Goal: Task Accomplishment & Management: Manage account settings

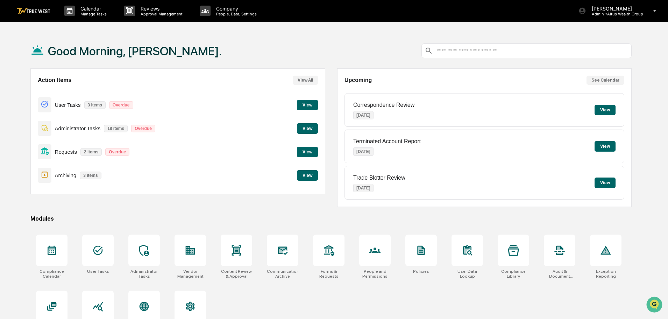
click at [313, 149] on button "View" at bounding box center [307, 152] width 21 height 10
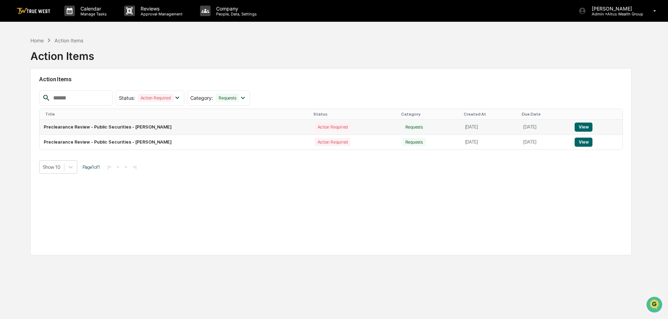
click at [588, 130] on button "View" at bounding box center [584, 126] width 18 height 9
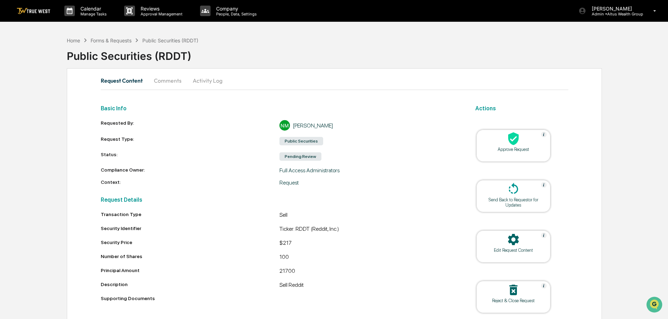
click at [496, 142] on div at bounding box center [514, 139] width 70 height 15
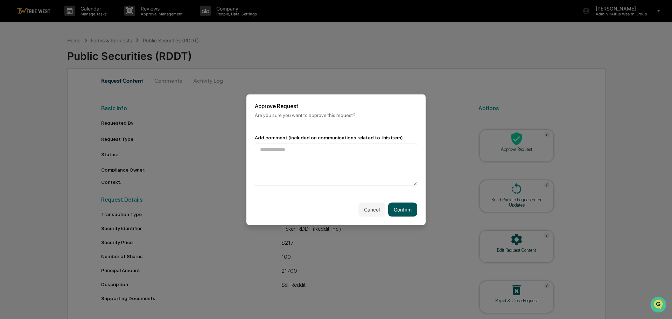
click at [394, 209] on button "Confirm" at bounding box center [402, 209] width 29 height 14
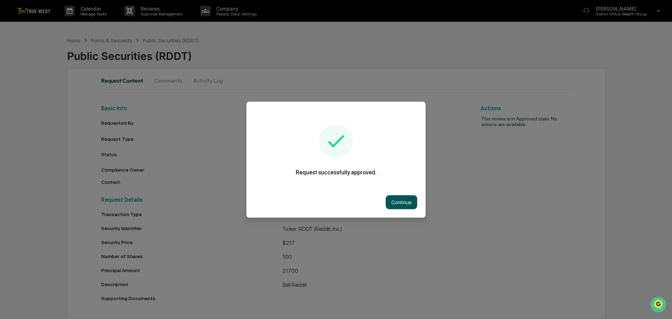
click at [398, 203] on button "Continue" at bounding box center [401, 202] width 31 height 14
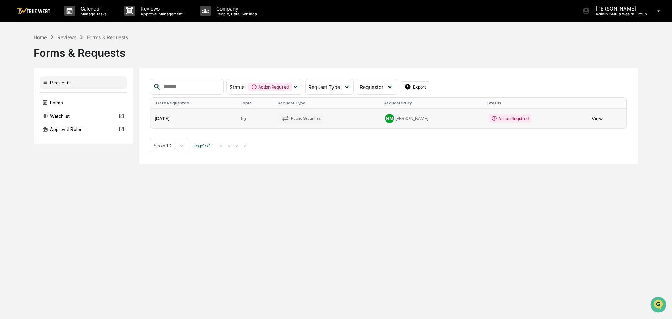
click at [591, 121] on button "View" at bounding box center [596, 118] width 11 height 14
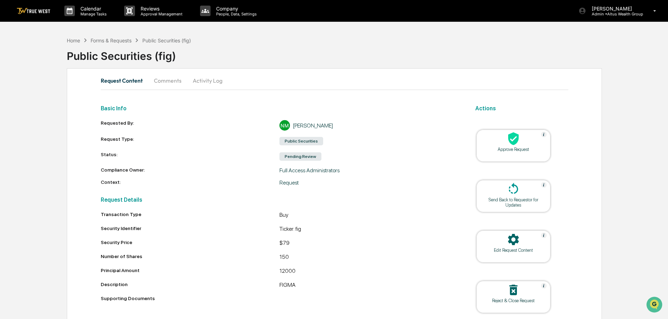
click at [519, 135] on icon at bounding box center [514, 139] width 14 height 14
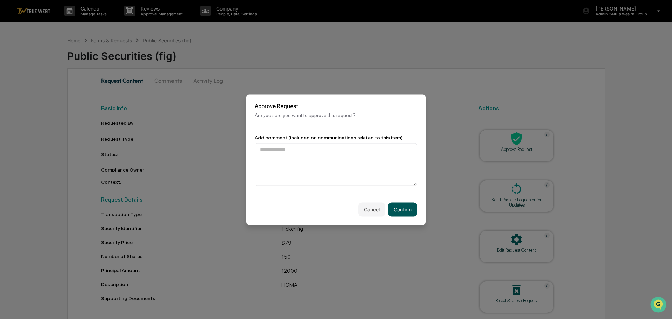
click at [400, 212] on button "Confirm" at bounding box center [402, 209] width 29 height 14
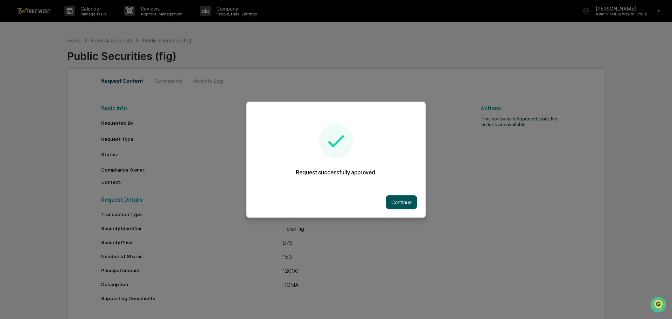
click at [410, 203] on button "Continue" at bounding box center [401, 202] width 31 height 14
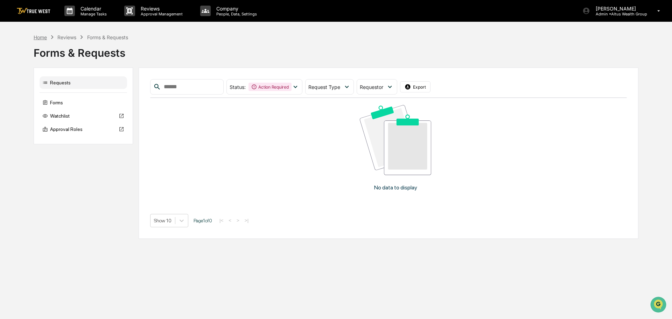
click at [42, 35] on div "Home" at bounding box center [40, 37] width 13 height 6
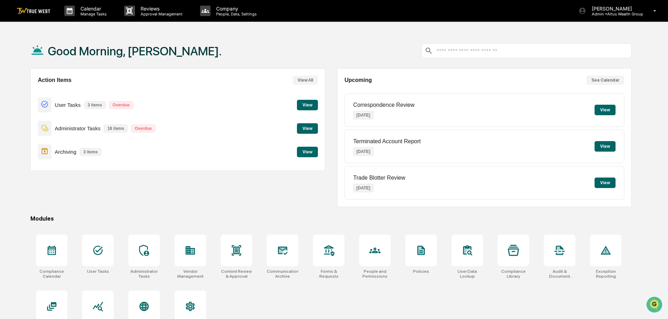
click at [310, 105] on button "View" at bounding box center [307, 105] width 21 height 10
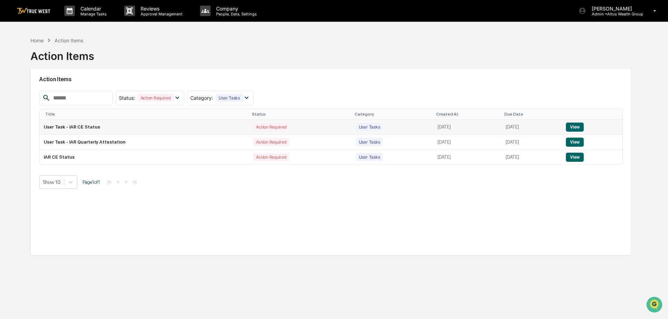
click at [582, 125] on button "View" at bounding box center [575, 126] width 18 height 9
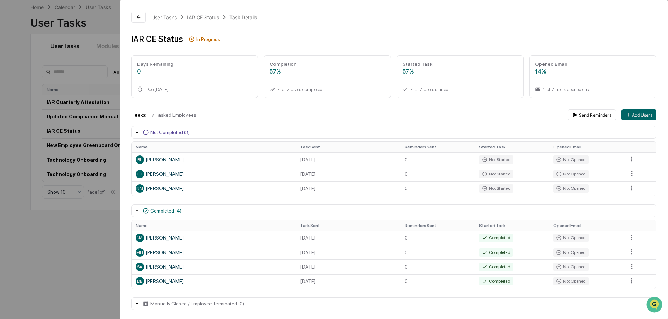
click at [595, 19] on div "User Tasks IAR CE Status Task Details" at bounding box center [404, 17] width 505 height 8
click at [590, 113] on button "Send Reminders" at bounding box center [592, 114] width 48 height 11
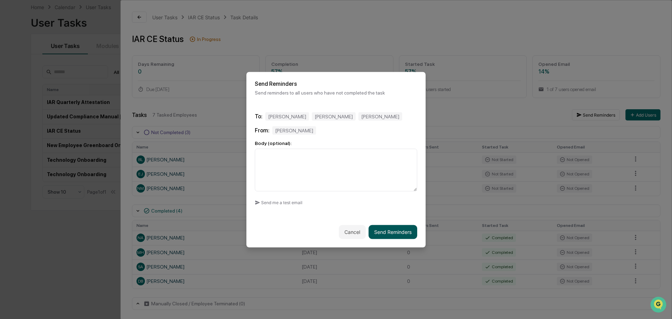
click at [386, 235] on button "Send Reminders" at bounding box center [392, 232] width 49 height 14
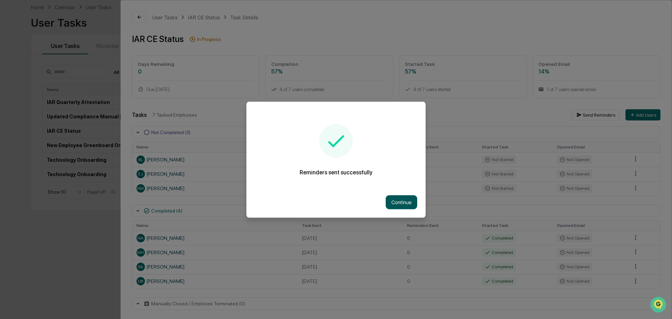
click at [403, 202] on button "Continue" at bounding box center [401, 202] width 31 height 14
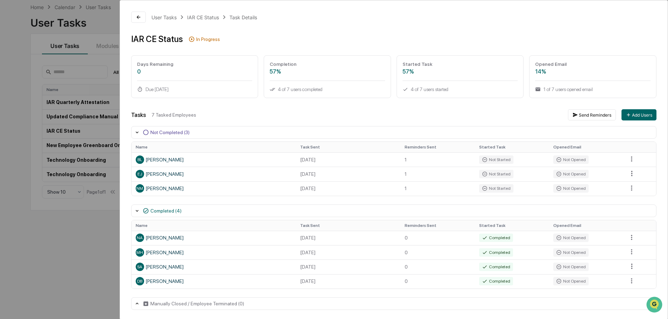
click at [631, 15] on div "User Tasks IAR CE Status Task Details" at bounding box center [404, 17] width 505 height 8
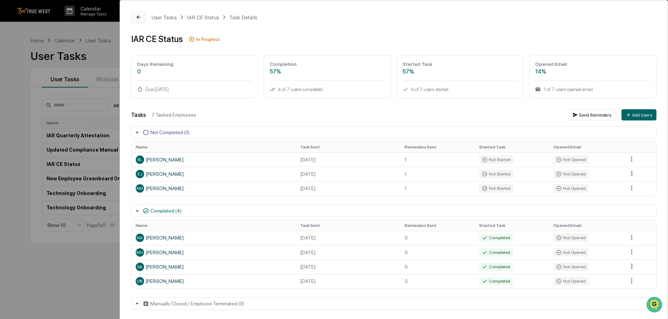
click at [132, 15] on button at bounding box center [138, 17] width 15 height 11
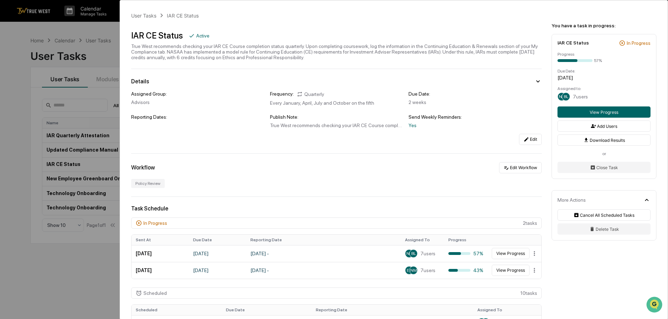
click at [95, 32] on div "User Tasks IAR CE Status IAR CE Status Active True West recommends checking you…" at bounding box center [334, 159] width 668 height 319
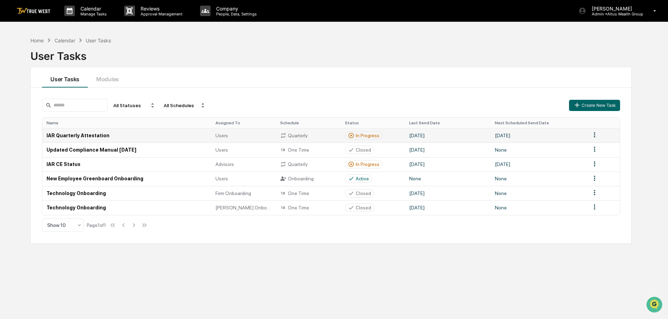
click at [74, 133] on td "IAR Quarterly Attestation" at bounding box center [126, 135] width 169 height 14
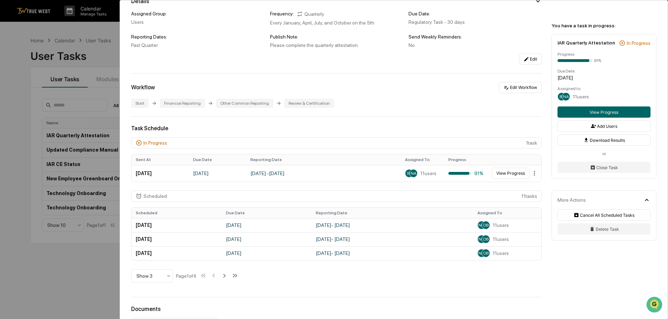
scroll to position [70, 0]
click at [505, 173] on button "View Progress" at bounding box center [511, 172] width 38 height 11
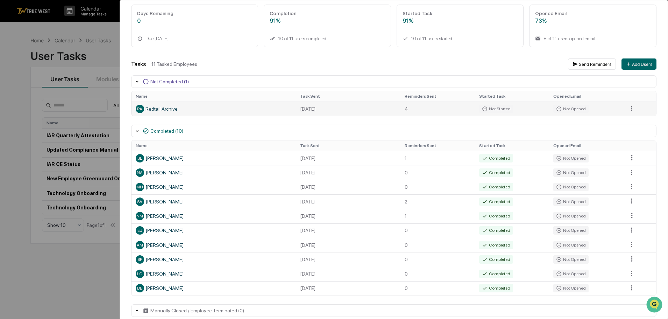
scroll to position [59, 0]
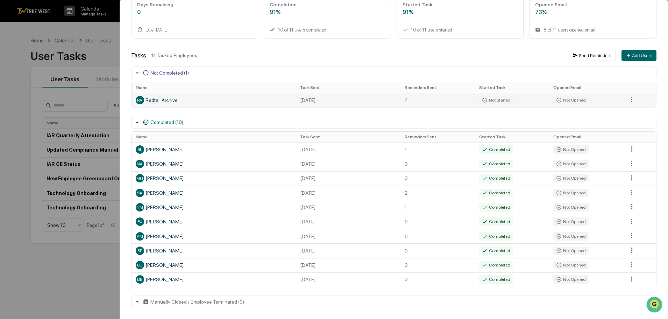
click at [232, 96] on div "RA Redtail Archive" at bounding box center [214, 100] width 156 height 8
click at [631, 101] on html "Calendar Manage Tasks Reviews Approval Management Company People, Data, Setting…" at bounding box center [334, 159] width 668 height 319
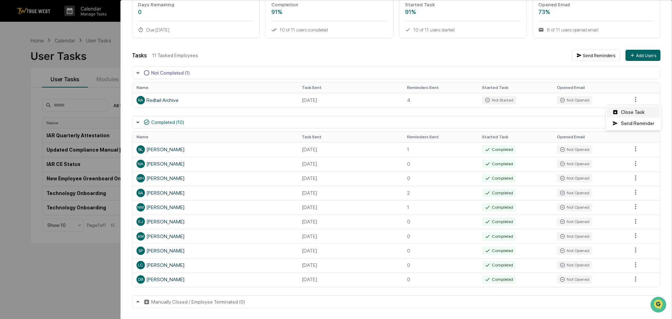
click at [631, 111] on div "Close Task" at bounding box center [633, 111] width 53 height 11
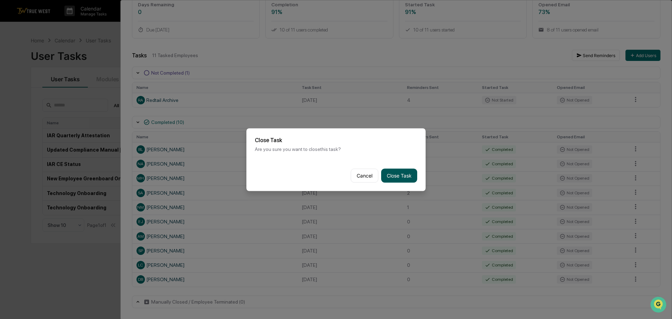
click at [385, 176] on button "Close Task" at bounding box center [399, 175] width 36 height 14
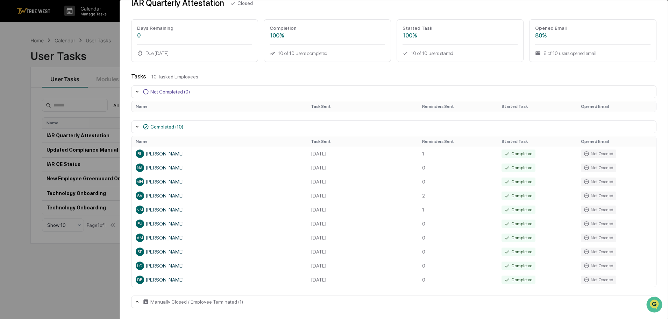
scroll to position [0, 0]
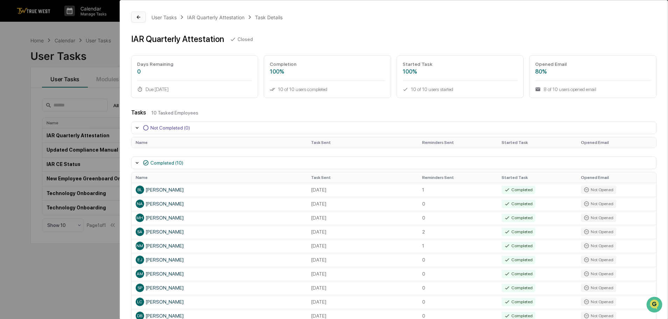
click at [141, 19] on icon at bounding box center [139, 17] width 6 height 6
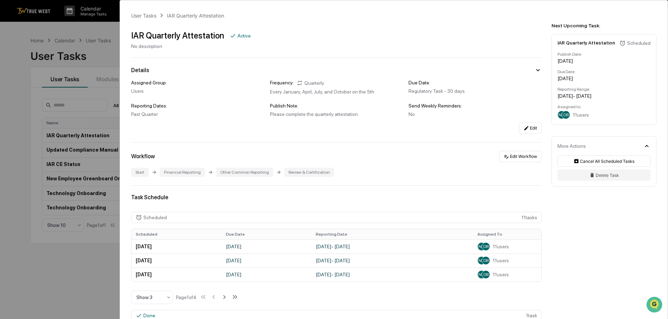
click at [89, 93] on div "User Tasks IAR Quarterly Attestation IAR Quarterly Attestation Active No descri…" at bounding box center [334, 159] width 668 height 319
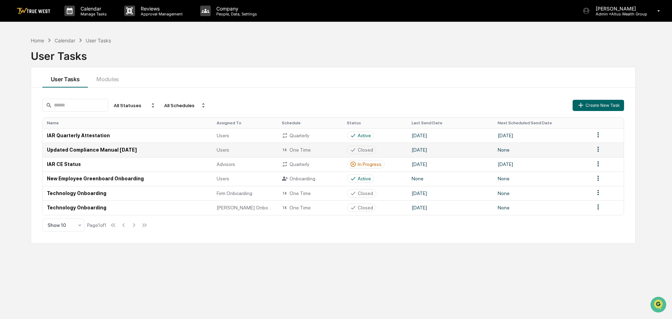
click at [597, 148] on html "Calendar Manage Tasks Reviews Approval Management Company People, Data, Setting…" at bounding box center [336, 159] width 672 height 319
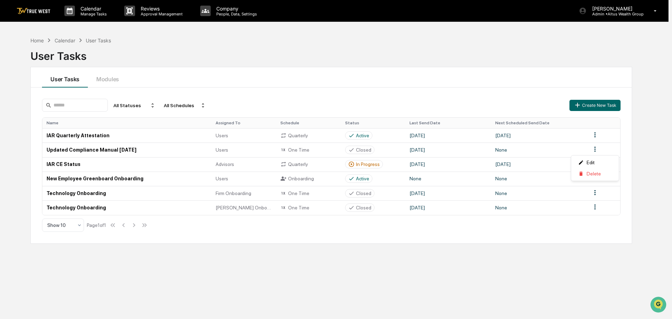
click at [523, 92] on html "Calendar Manage Tasks Reviews Approval Management Company People, Data, Setting…" at bounding box center [336, 159] width 672 height 319
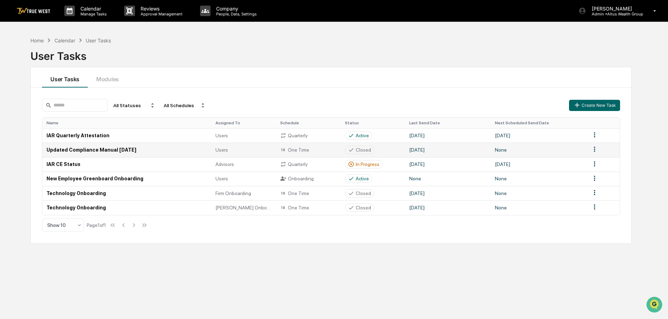
click at [479, 149] on td "[DATE]" at bounding box center [447, 149] width 85 height 14
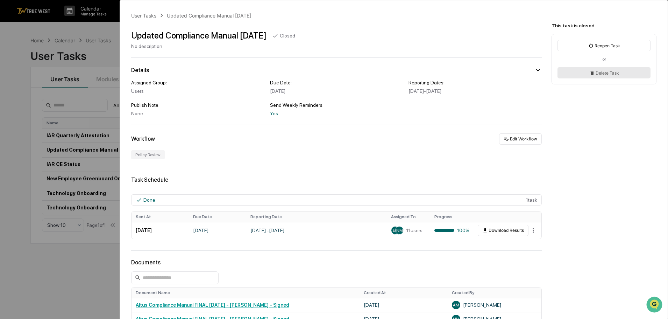
click at [608, 72] on button "Delete Task" at bounding box center [604, 72] width 93 height 11
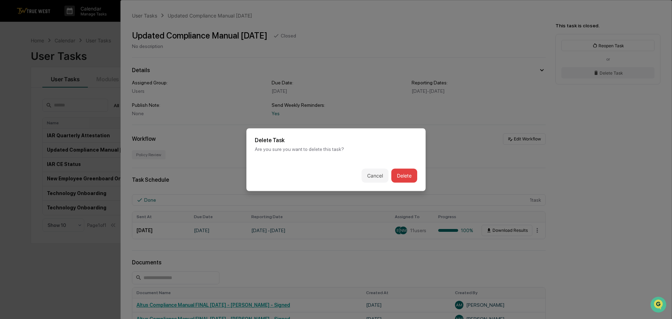
click at [403, 176] on button "Delete" at bounding box center [404, 175] width 26 height 14
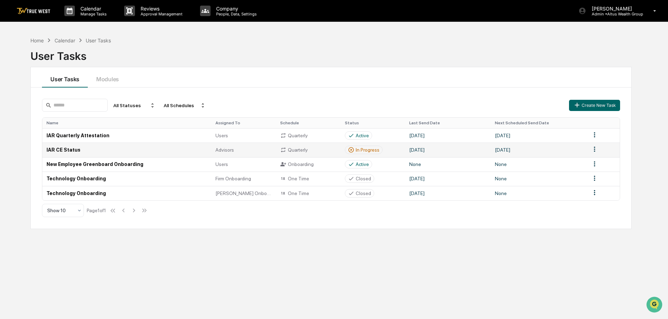
click at [437, 149] on td "[DATE]" at bounding box center [447, 149] width 85 height 14
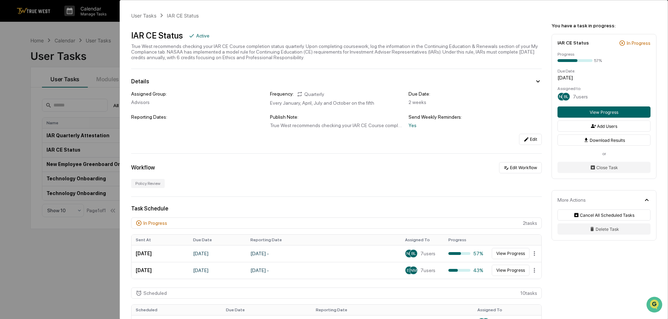
click at [117, 58] on div "User Tasks IAR CE Status IAR CE Status Active True West recommends checking you…" at bounding box center [334, 159] width 668 height 319
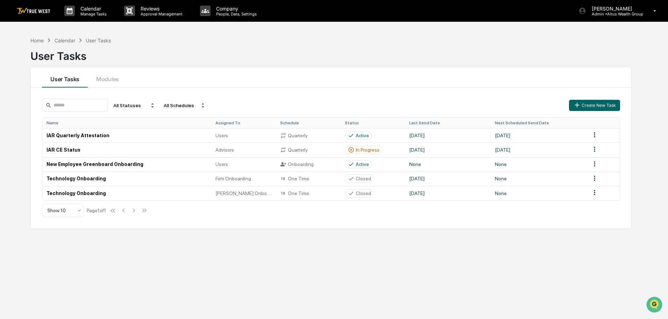
click at [42, 36] on div "Home Calendar User Tasks User Tasks User Tasks Modules All Statuses All Schedul…" at bounding box center [331, 192] width 622 height 319
click at [42, 37] on div "Home" at bounding box center [36, 40] width 13 height 6
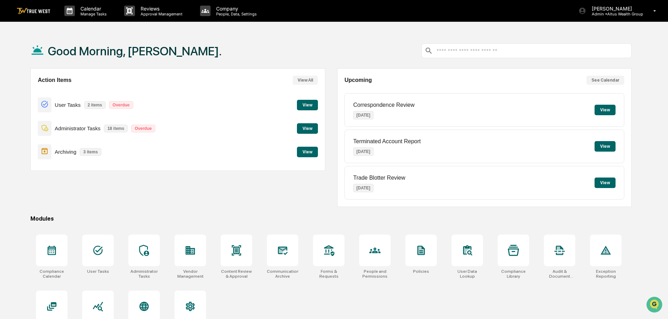
click at [309, 127] on button "View" at bounding box center [307, 128] width 21 height 10
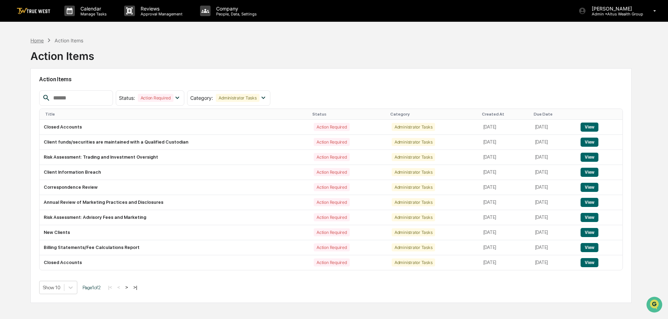
click at [41, 40] on div "Home" at bounding box center [36, 40] width 13 height 6
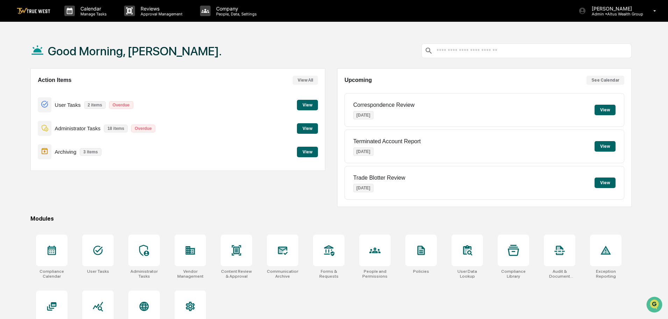
click at [301, 150] on button "View" at bounding box center [307, 152] width 21 height 10
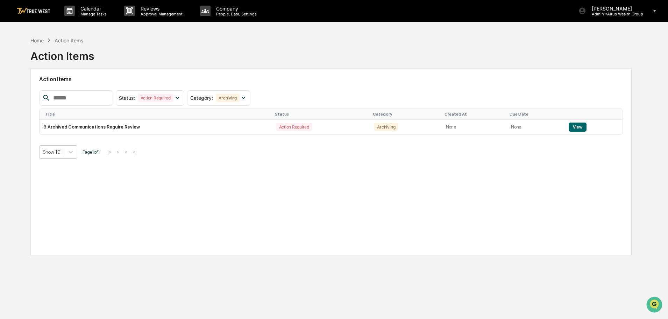
click at [37, 37] on div "Home" at bounding box center [36, 40] width 13 height 6
